Goal: Task Accomplishment & Management: Use online tool/utility

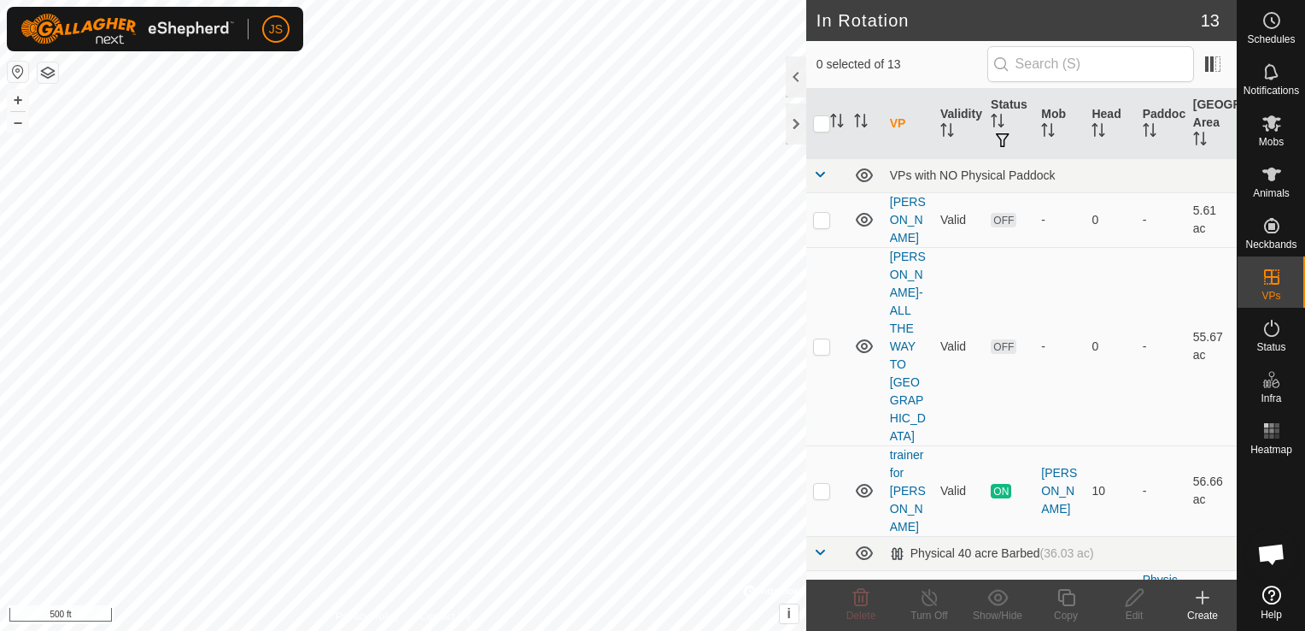
click at [670, 0] on html "JS Schedules Notifications Mobs Animals Neckbands VPs Status Infra Heatmap Help…" at bounding box center [652, 315] width 1305 height 631
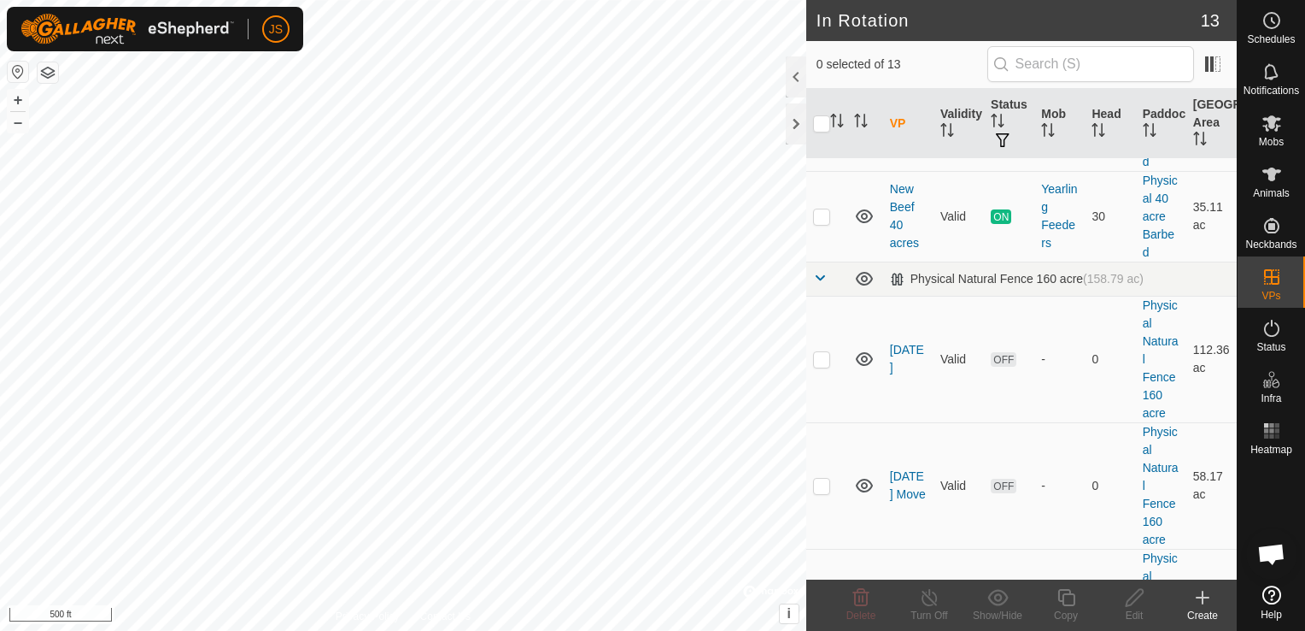
scroll to position [530, 0]
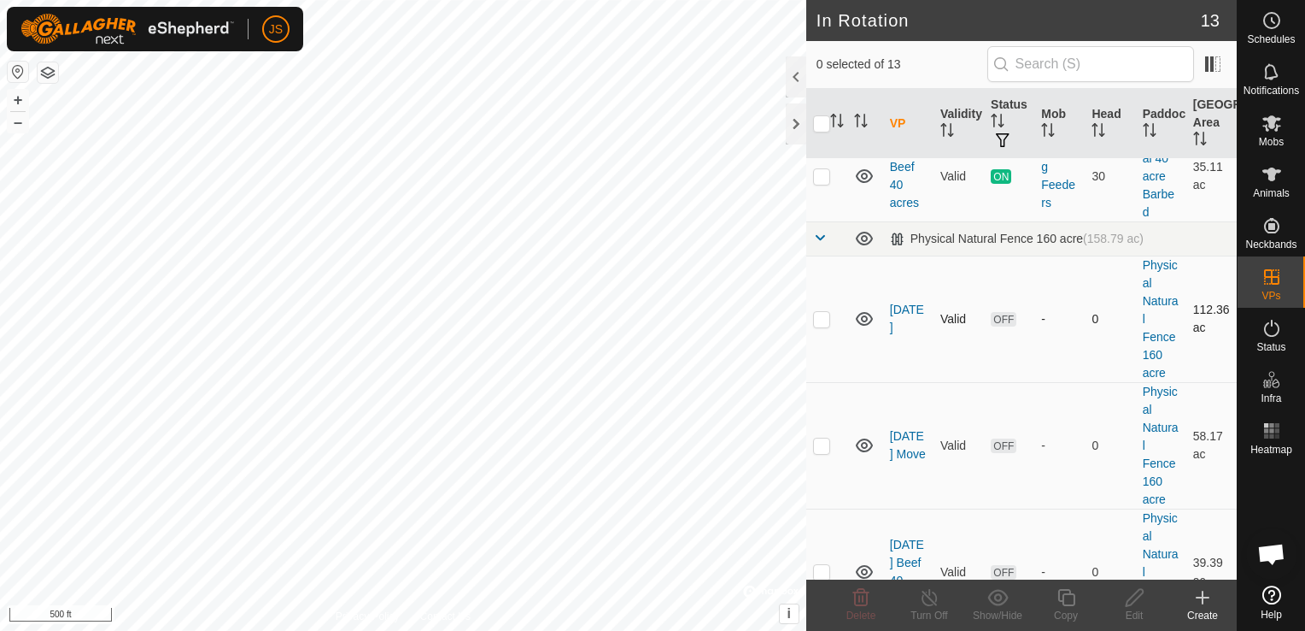
click at [823, 312] on p-checkbox at bounding box center [821, 319] width 17 height 14
click at [818, 312] on p-checkbox at bounding box center [821, 319] width 17 height 14
checkbox input "false"
click at [827, 438] on p-checkbox at bounding box center [821, 445] width 17 height 14
click at [824, 438] on p-checkbox at bounding box center [821, 445] width 17 height 14
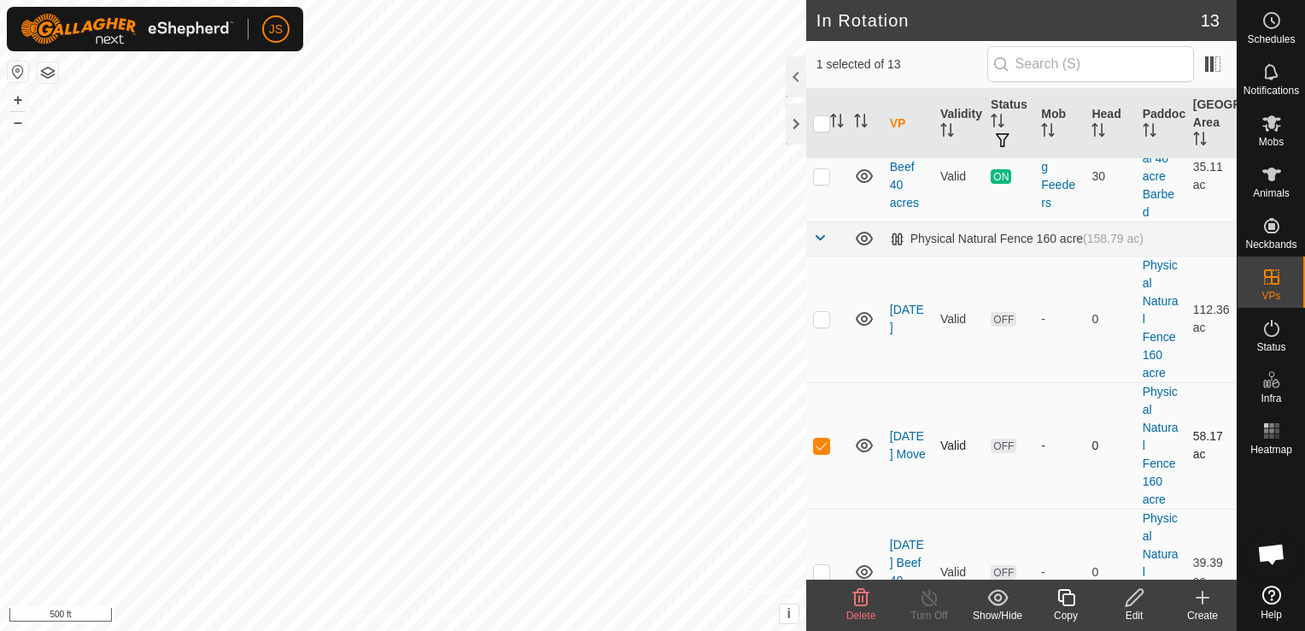
checkbox input "false"
click at [821, 565] on p-checkbox at bounding box center [821, 572] width 17 height 14
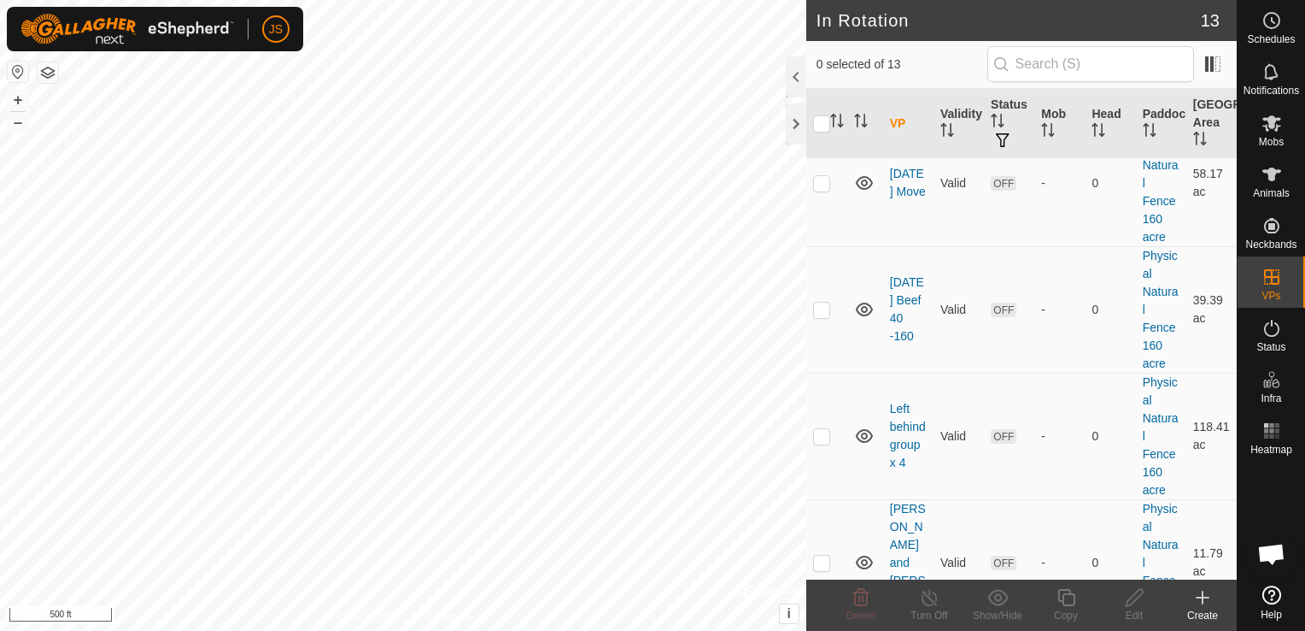
scroll to position [771, 0]
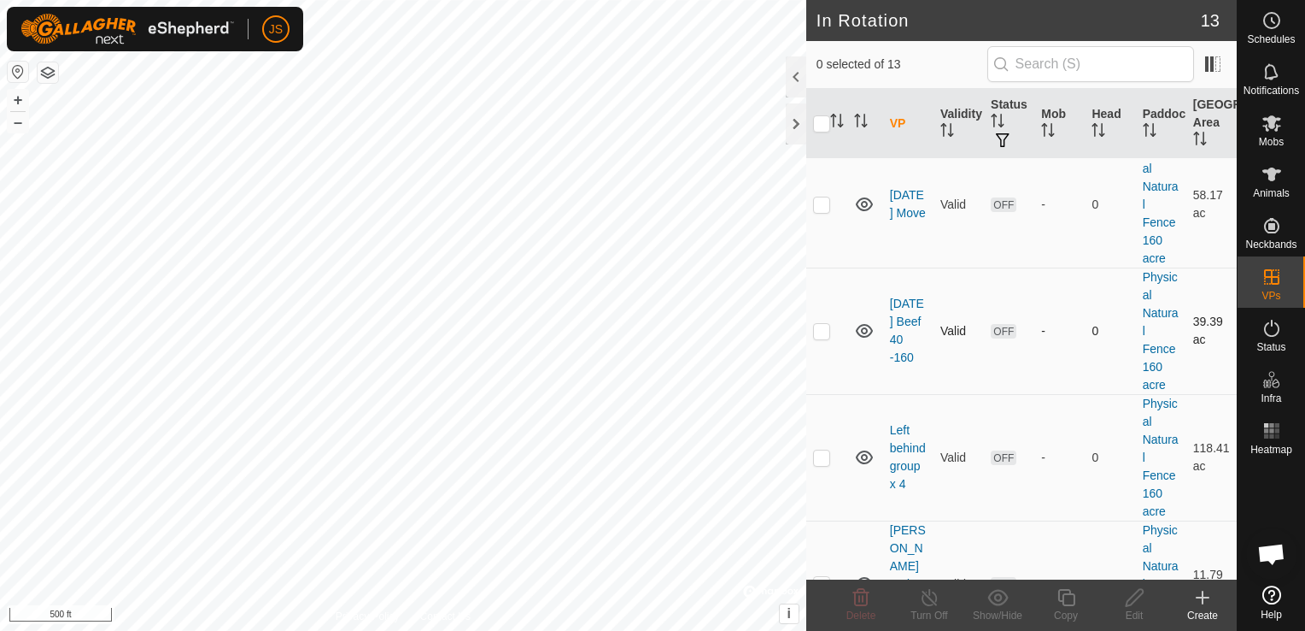
click at [818, 324] on p-checkbox at bounding box center [821, 331] width 17 height 14
click at [820, 324] on p-checkbox at bounding box center [821, 331] width 17 height 14
click at [819, 324] on p-checkbox at bounding box center [821, 331] width 17 height 14
checkbox input "false"
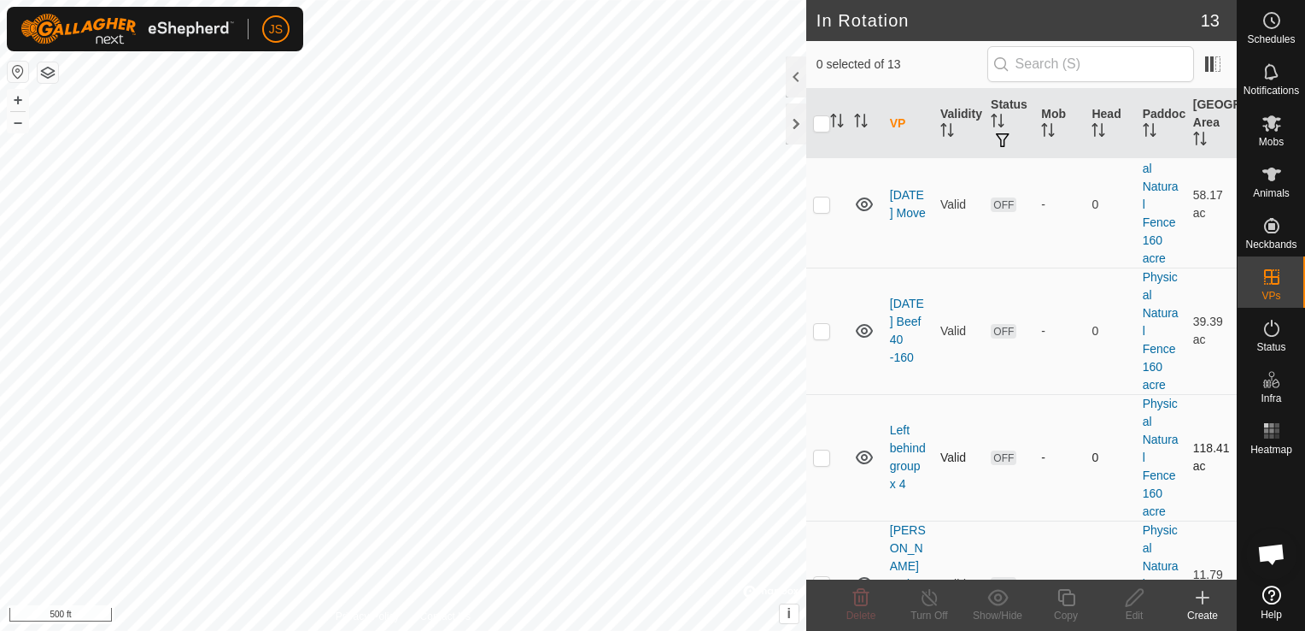
click at [820, 450] on p-checkbox at bounding box center [821, 457] width 17 height 14
checkbox input "true"
click at [1138, 601] on icon at bounding box center [1134, 597] width 21 height 21
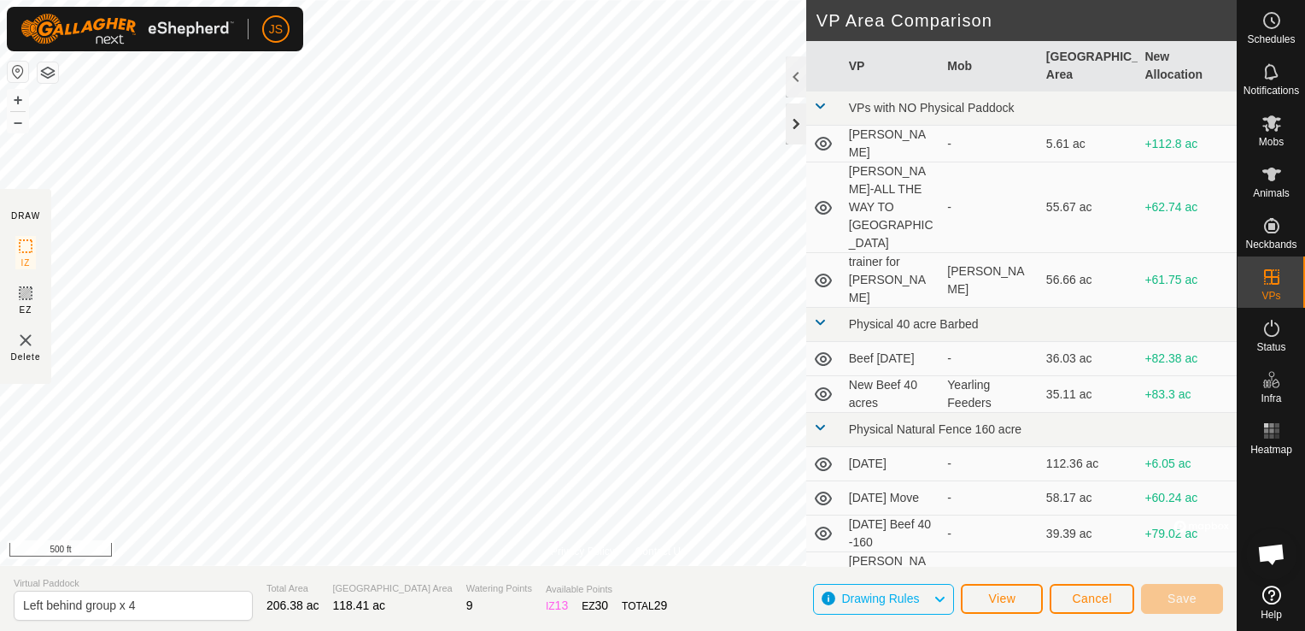
click at [795, 129] on div at bounding box center [796, 123] width 21 height 41
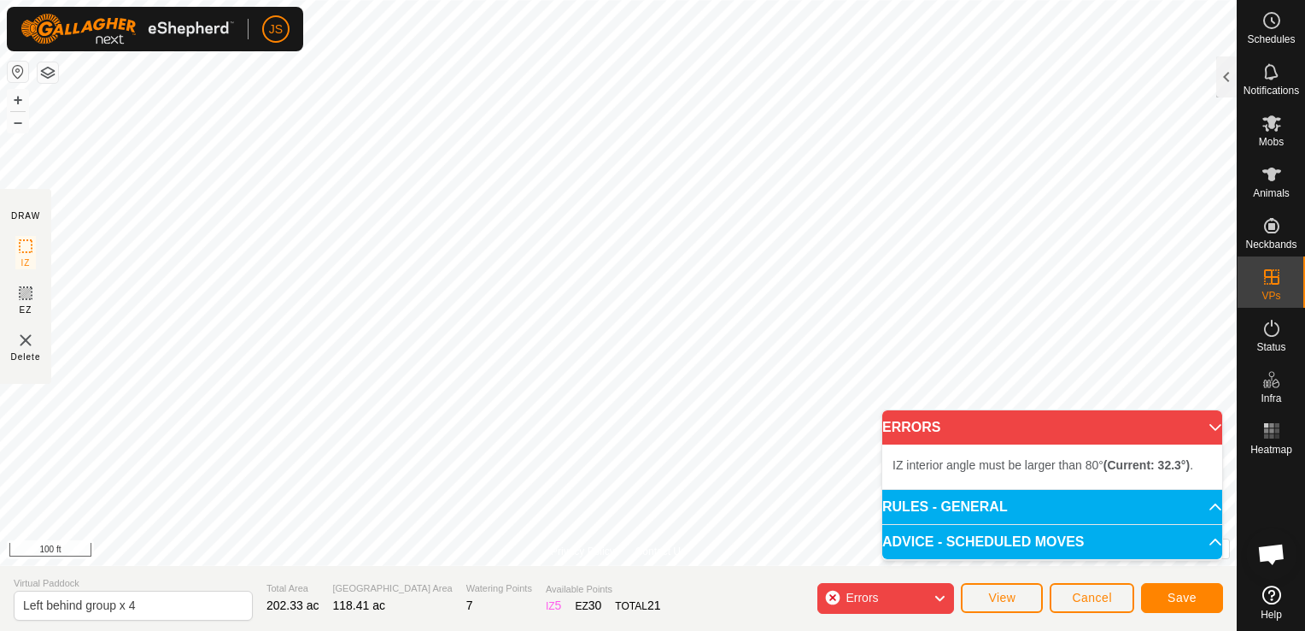
click at [51, 70] on button "button" at bounding box center [48, 72] width 21 height 21
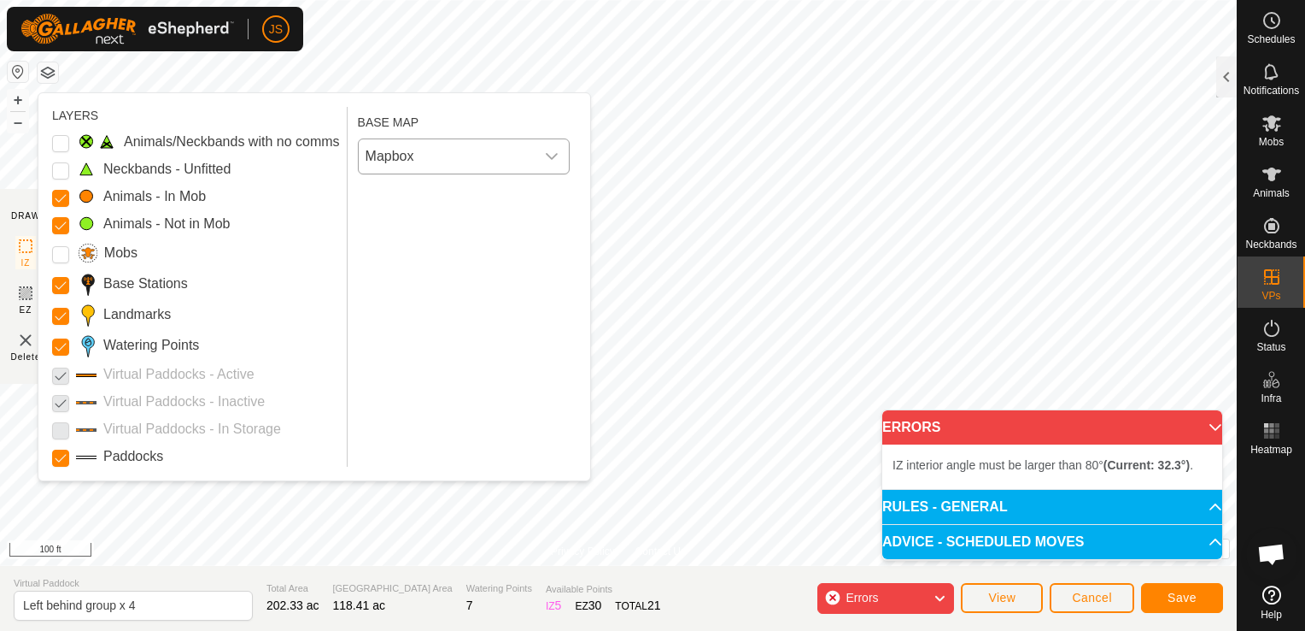
click at [418, 159] on span "Mapbox" at bounding box center [447, 156] width 176 height 34
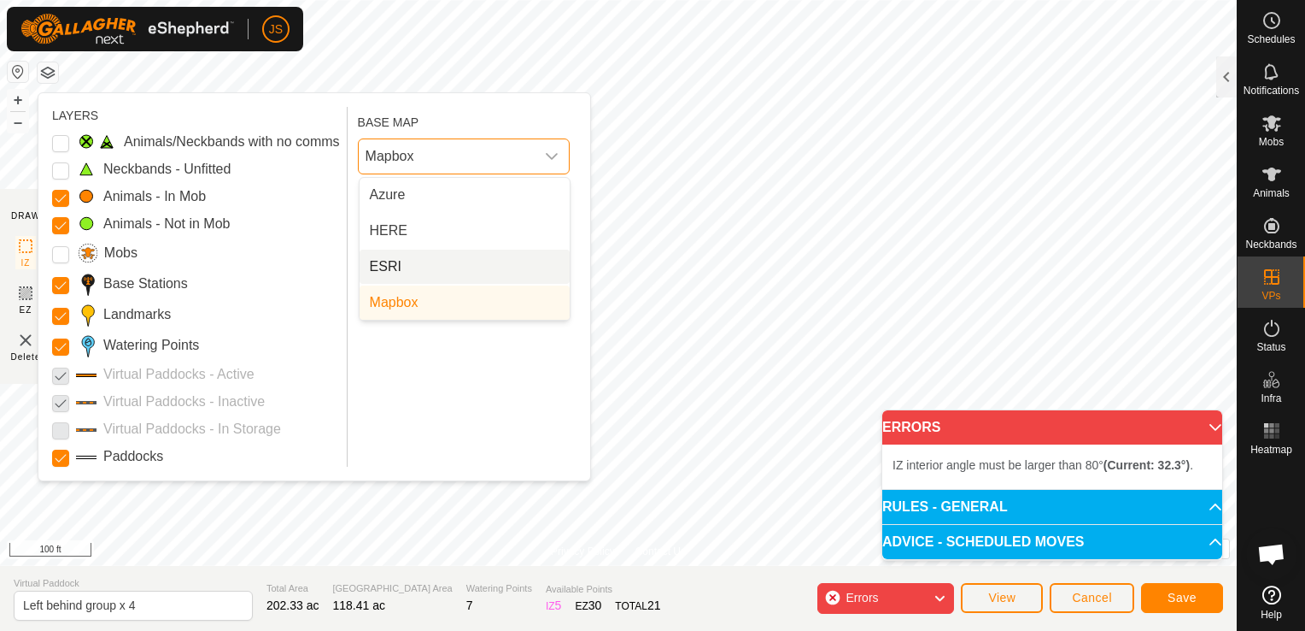
click at [404, 258] on li "ESRI" at bounding box center [465, 266] width 210 height 34
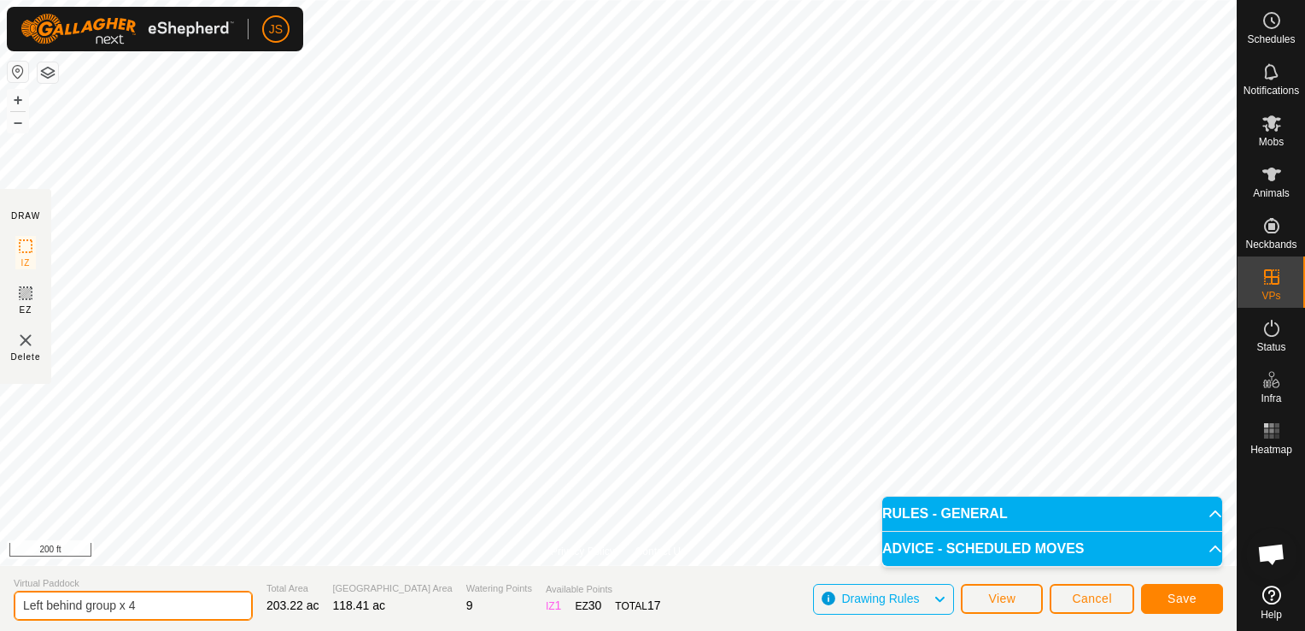
drag, startPoint x: 185, startPoint y: 598, endPoint x: 0, endPoint y: 579, distance: 185.5
click at [0, 584] on html "JS Schedules Notifications Mobs Animals Neckbands VPs Status Infra Heatmap Help…" at bounding box center [652, 315] width 1305 height 631
type input "[DATE] Herd"
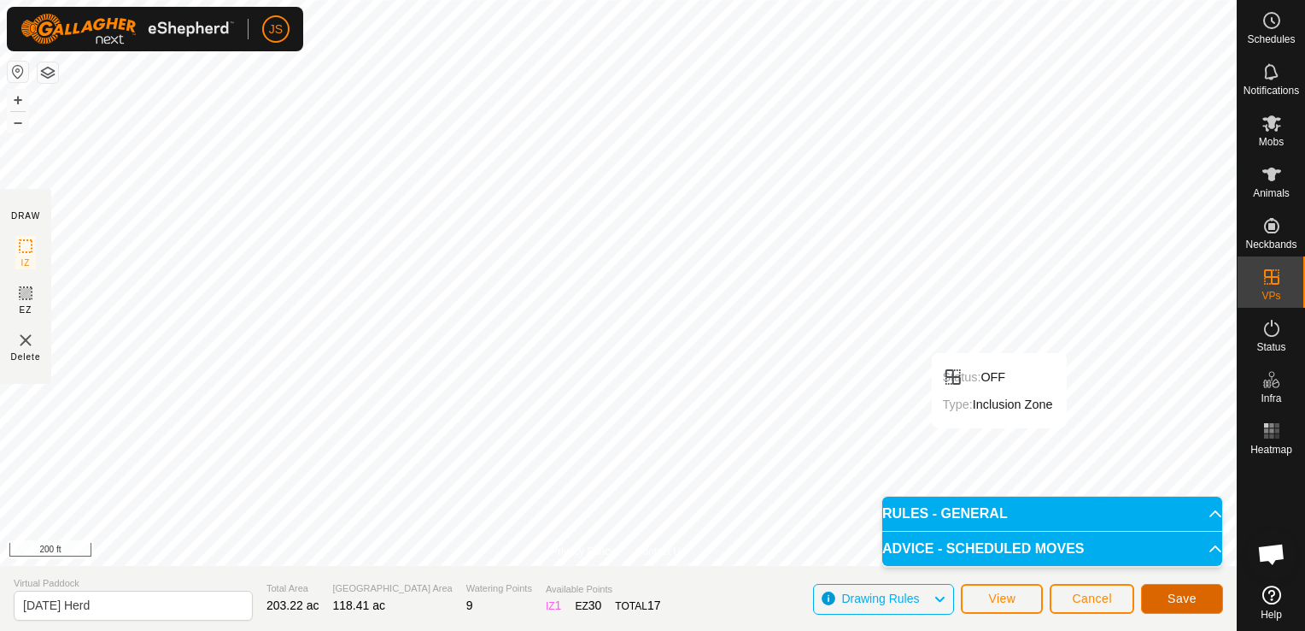
click at [1179, 600] on span "Save" at bounding box center [1182, 598] width 29 height 14
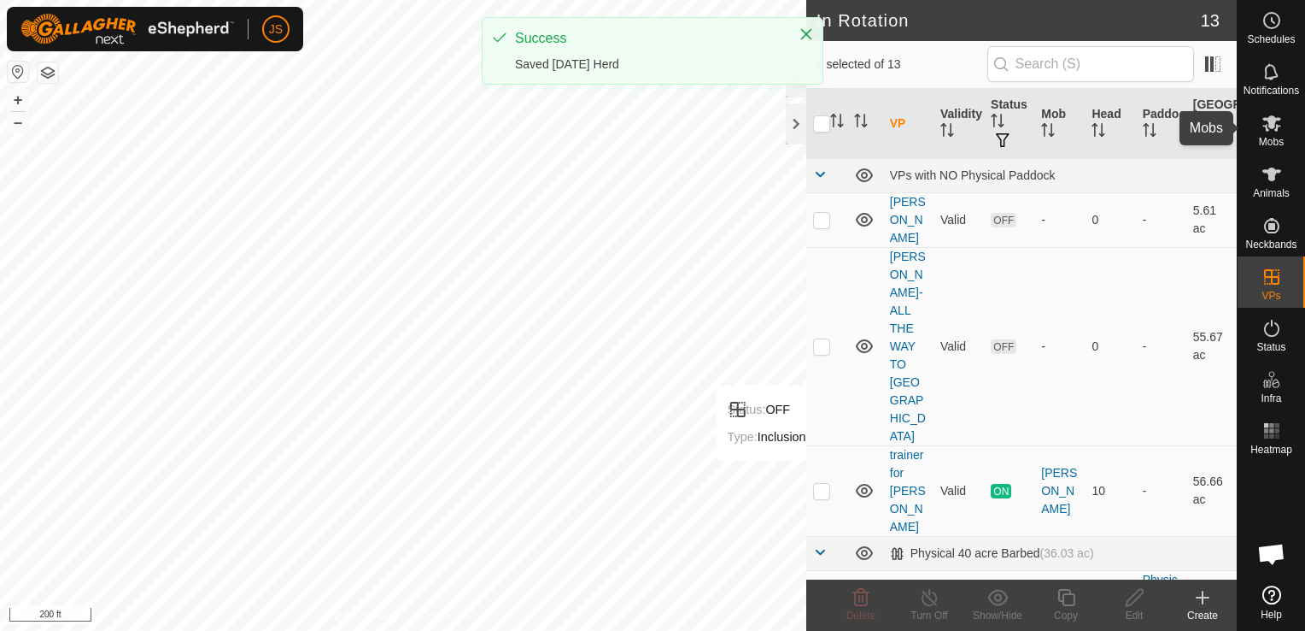
click at [1268, 138] on span "Mobs" at bounding box center [1271, 142] width 25 height 10
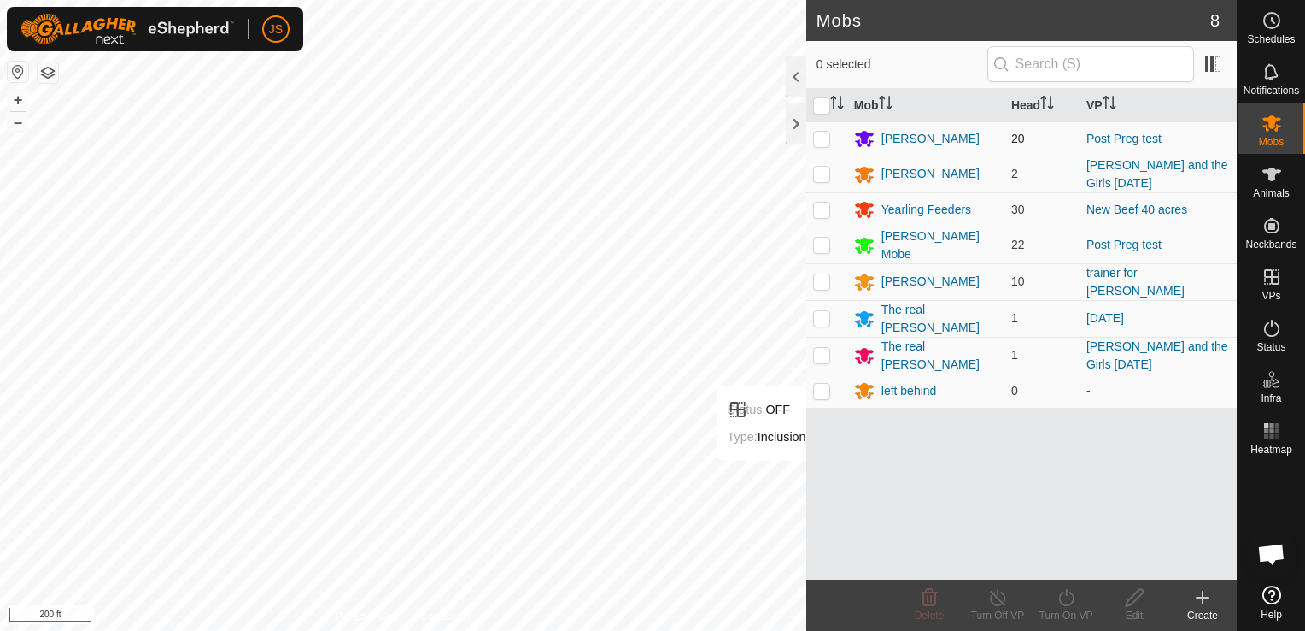
click at [817, 139] on p-checkbox at bounding box center [821, 139] width 17 height 14
checkbox input "true"
click at [818, 242] on p-checkbox at bounding box center [821, 245] width 17 height 14
checkbox input "true"
click at [1066, 601] on icon at bounding box center [1066, 597] width 21 height 21
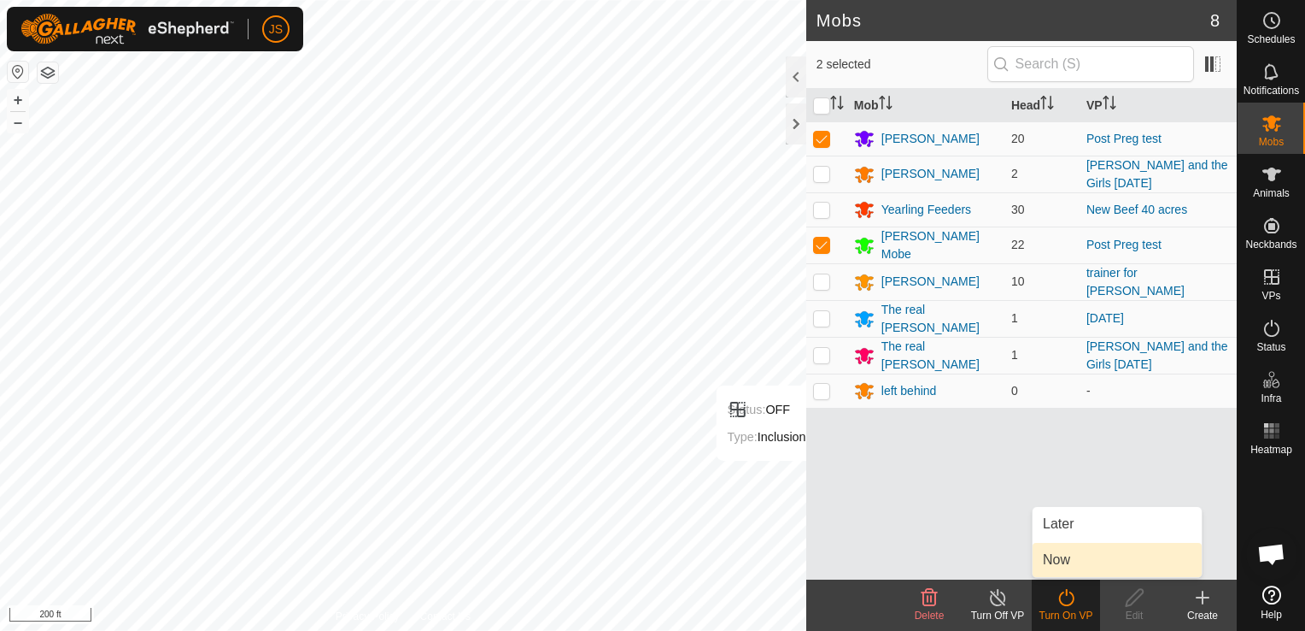
click at [1083, 549] on link "Now" at bounding box center [1117, 560] width 169 height 34
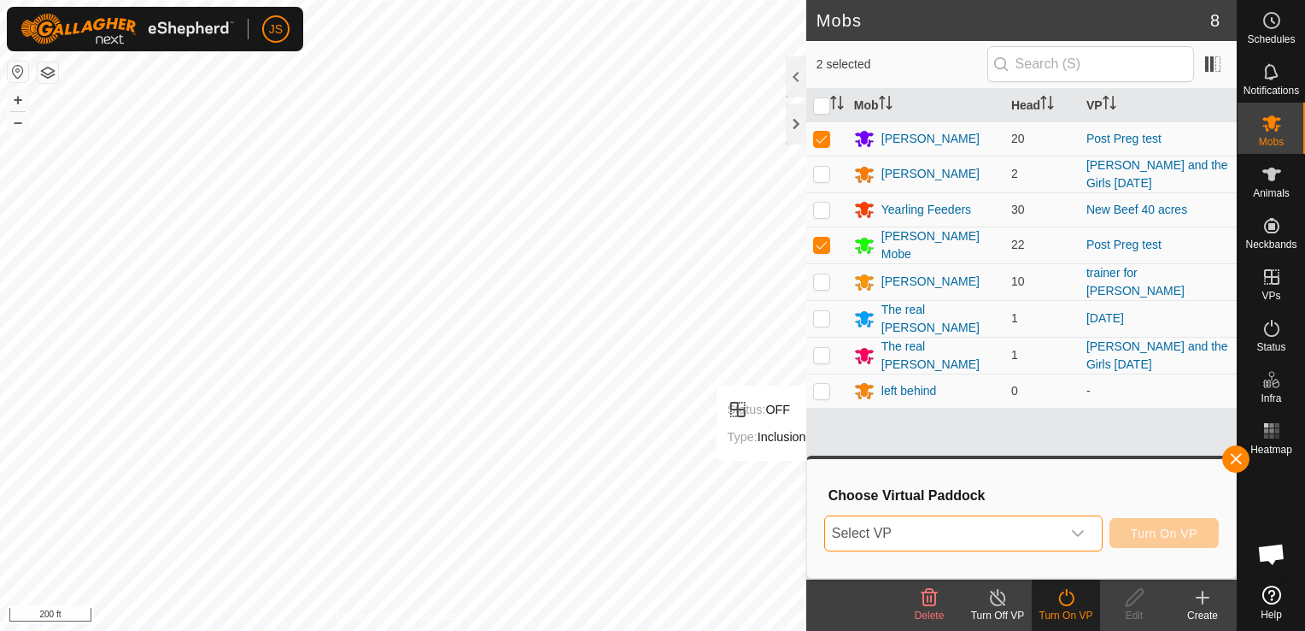
click at [1009, 526] on span "Select VP" at bounding box center [943, 533] width 236 height 34
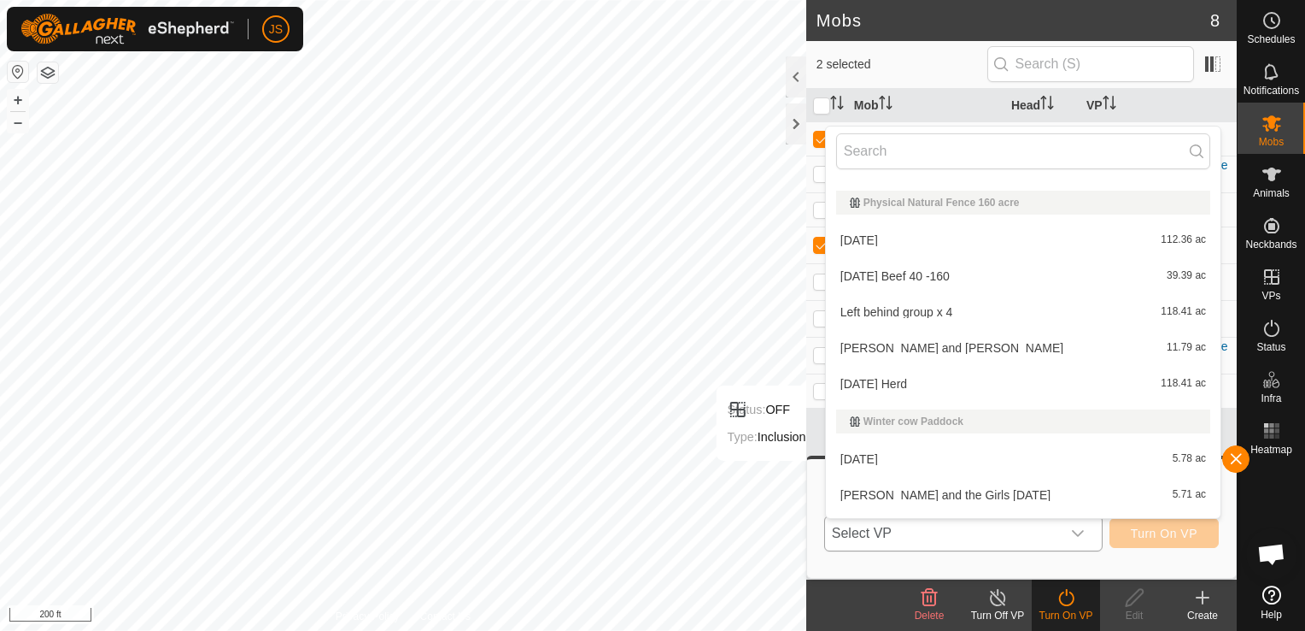
scroll to position [280, 0]
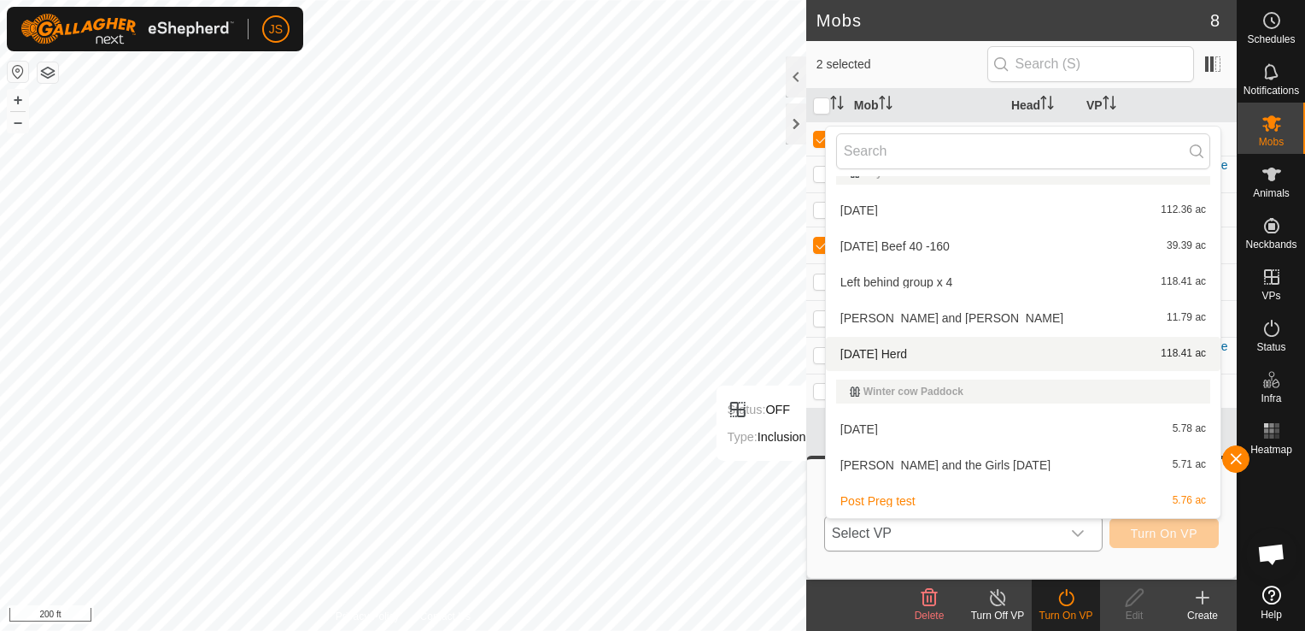
click at [917, 359] on li "[DATE] Herd 118.41 ac" at bounding box center [1023, 354] width 395 height 34
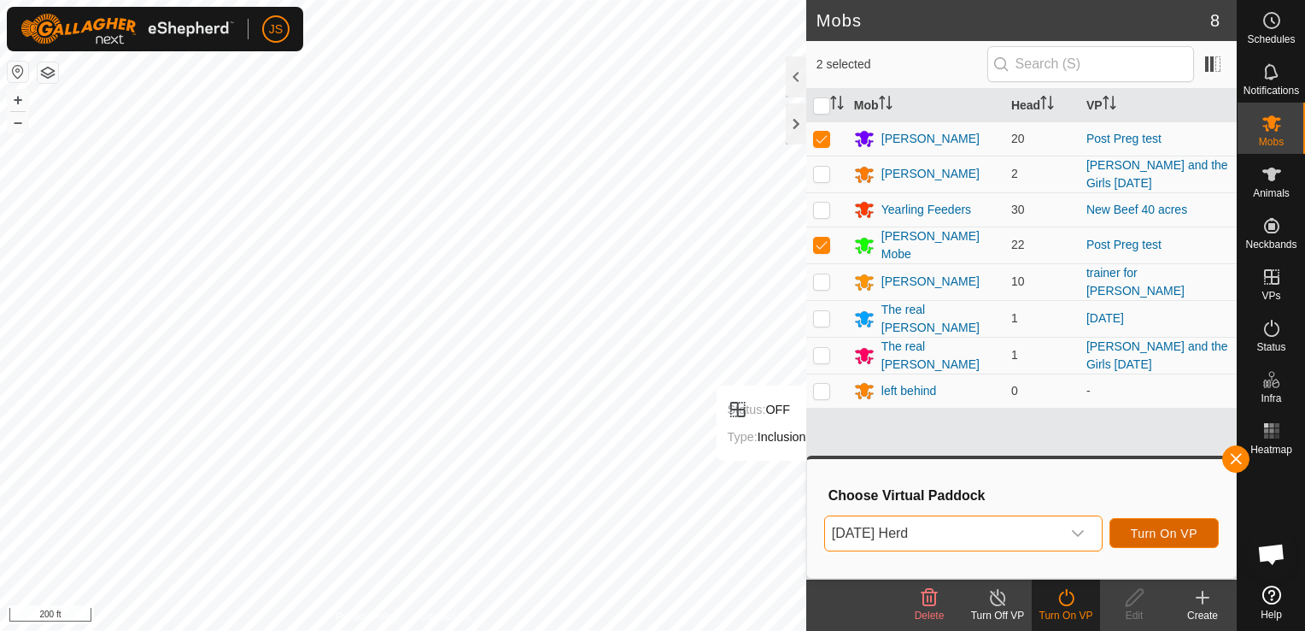
click at [1148, 528] on span "Turn On VP" at bounding box center [1164, 533] width 67 height 14
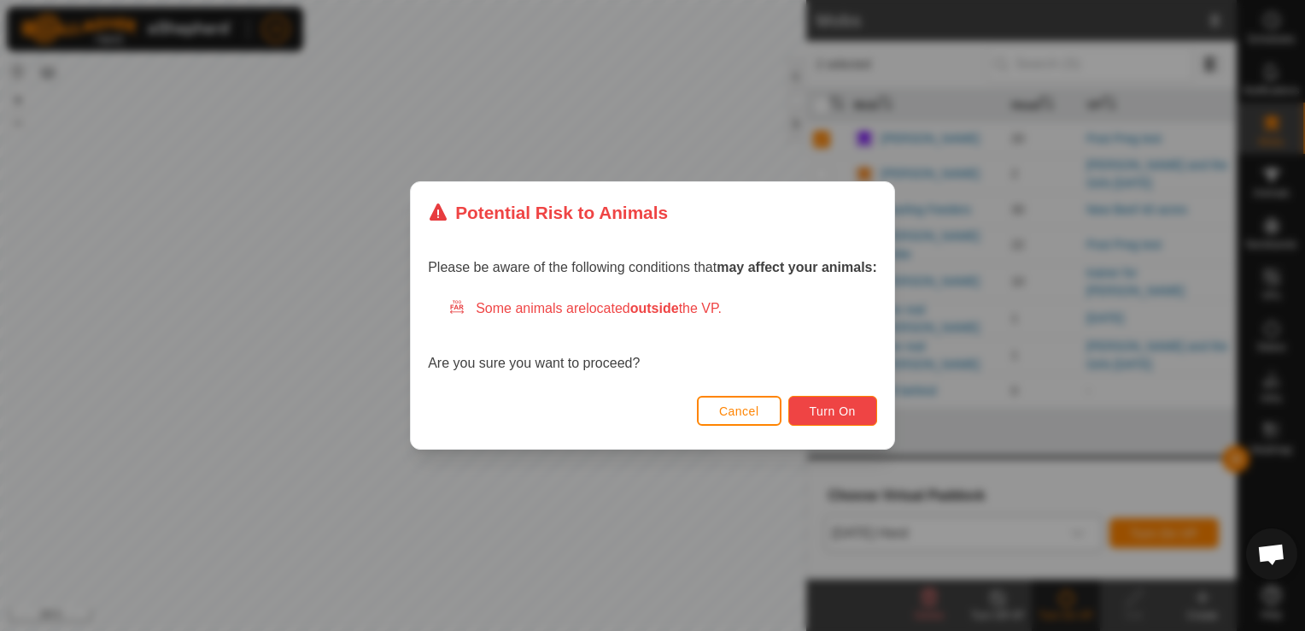
click at [820, 408] on span "Turn On" at bounding box center [833, 411] width 46 height 14
